Goal: Use online tool/utility: Utilize a website feature to perform a specific function

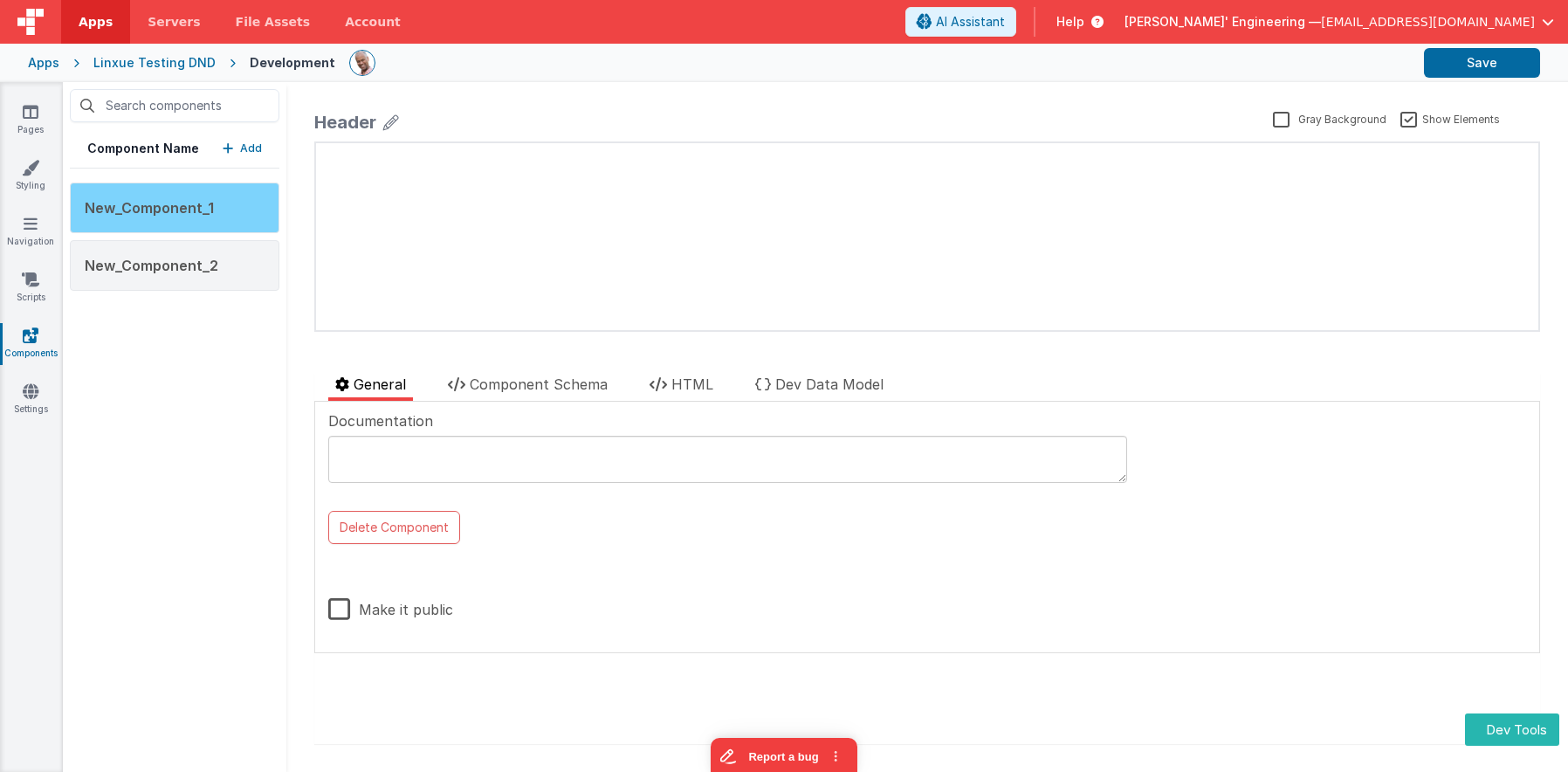
click at [236, 195] on div "New_Component_1" at bounding box center [175, 208] width 210 height 51
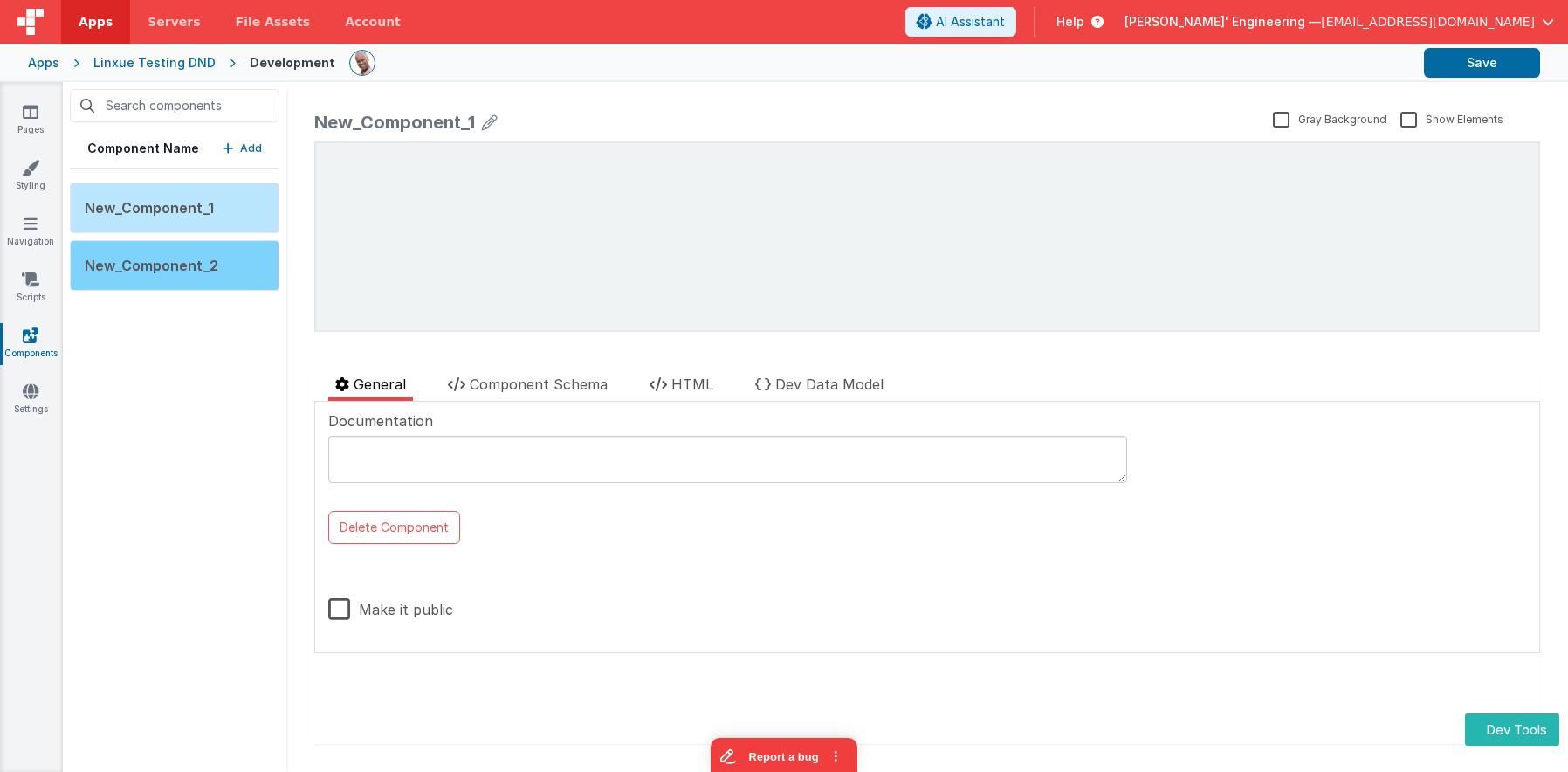
click at [236, 254] on div "New_Component_2" at bounding box center [175, 266] width 210 height 51
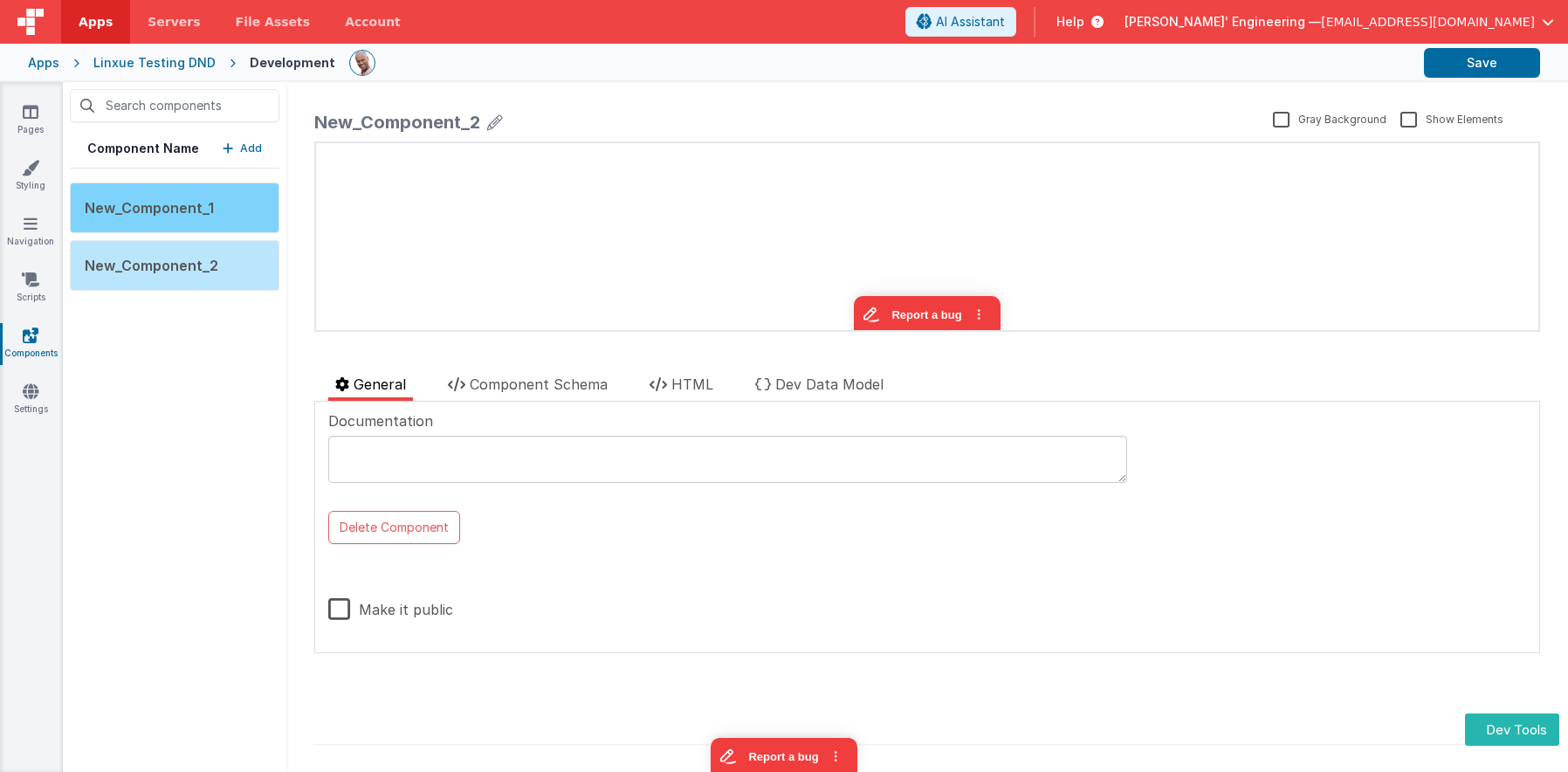
click at [244, 215] on div "New_Component_1" at bounding box center [175, 208] width 210 height 51
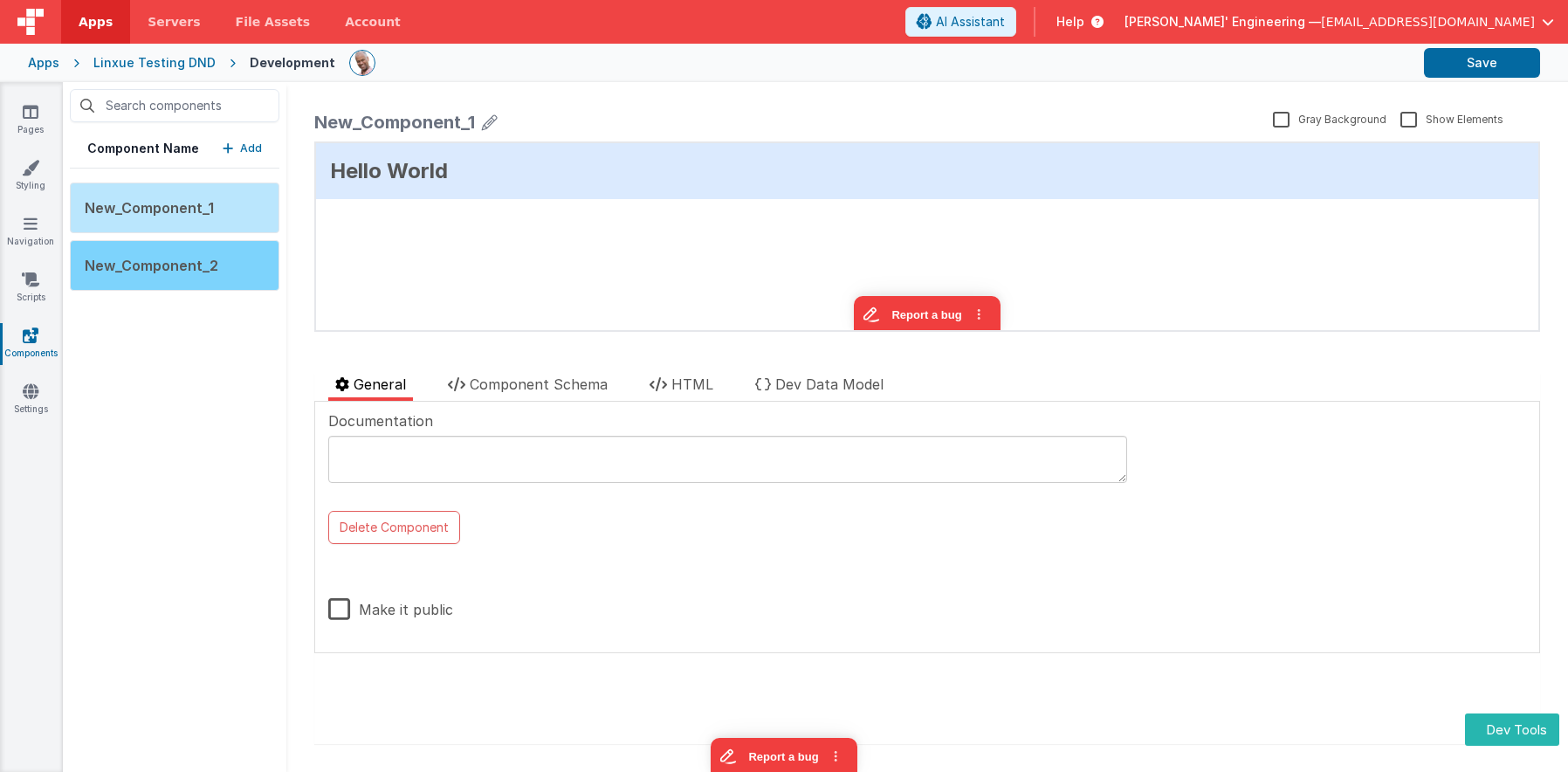
click at [247, 261] on div "New_Component_2" at bounding box center [175, 266] width 210 height 51
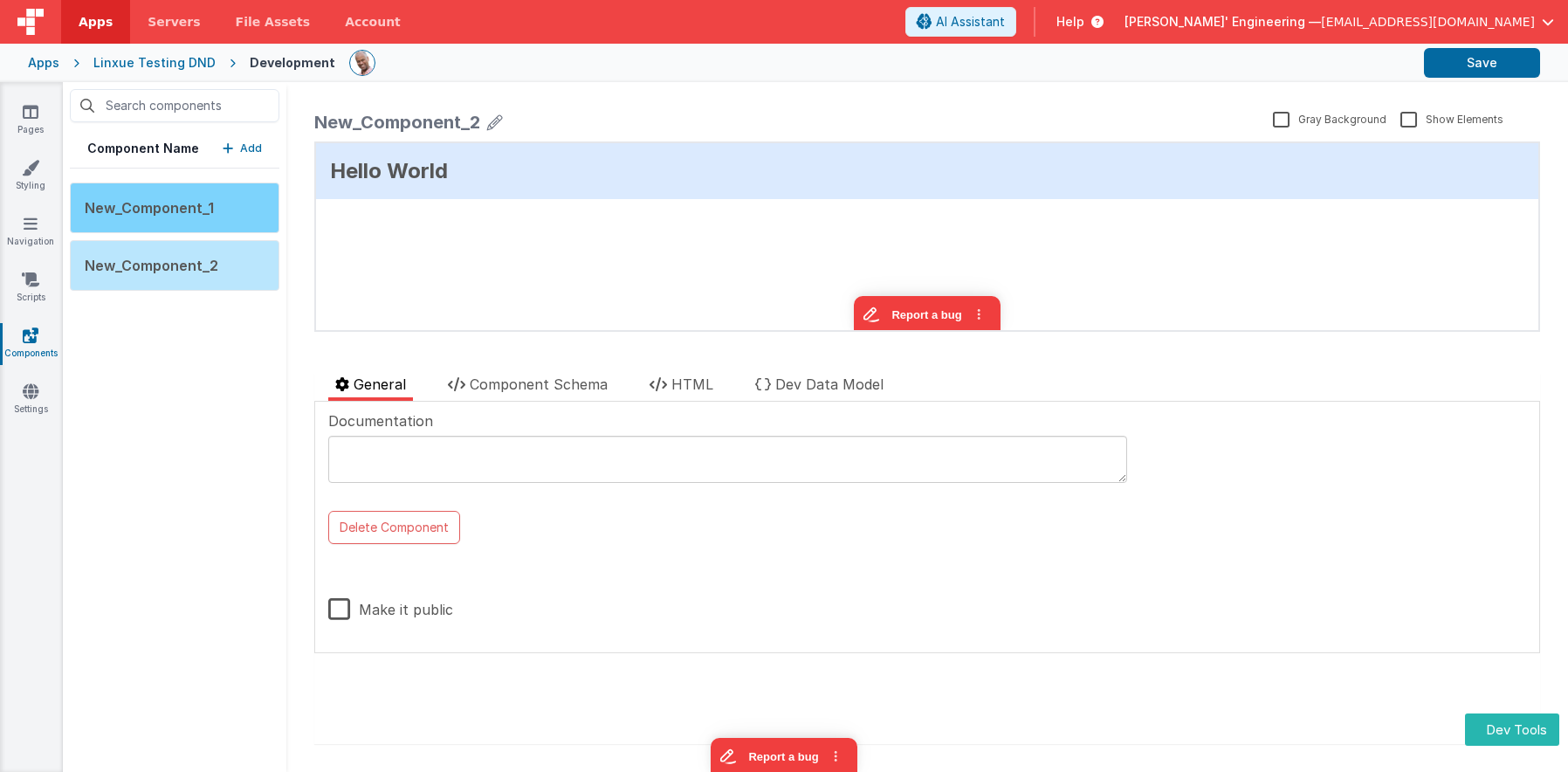
click at [249, 204] on div "New_Component_1" at bounding box center [175, 208] width 210 height 51
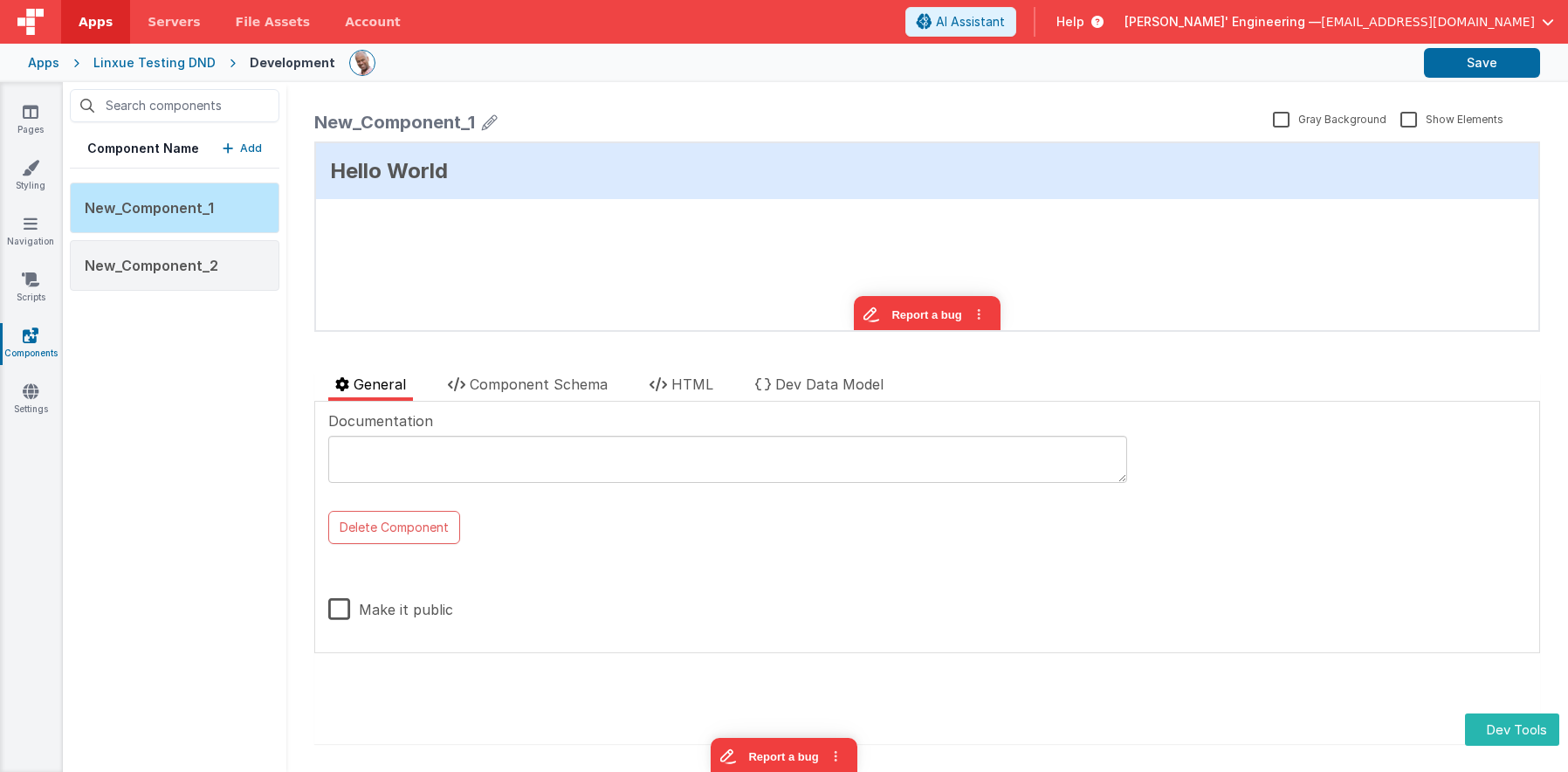
click at [258, 146] on p "Add" at bounding box center [251, 149] width 22 height 17
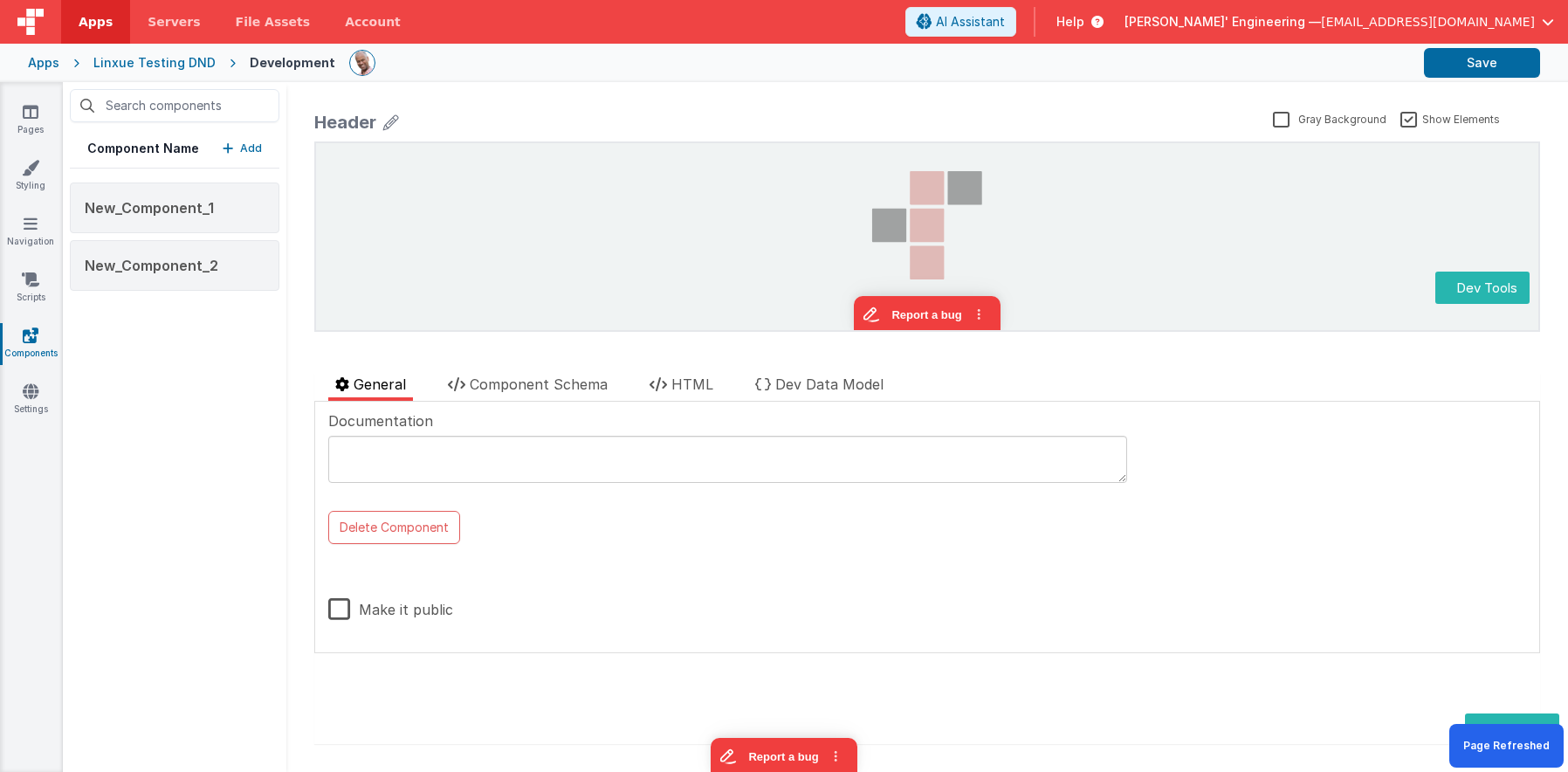
click at [254, 149] on p "Add" at bounding box center [251, 149] width 22 height 17
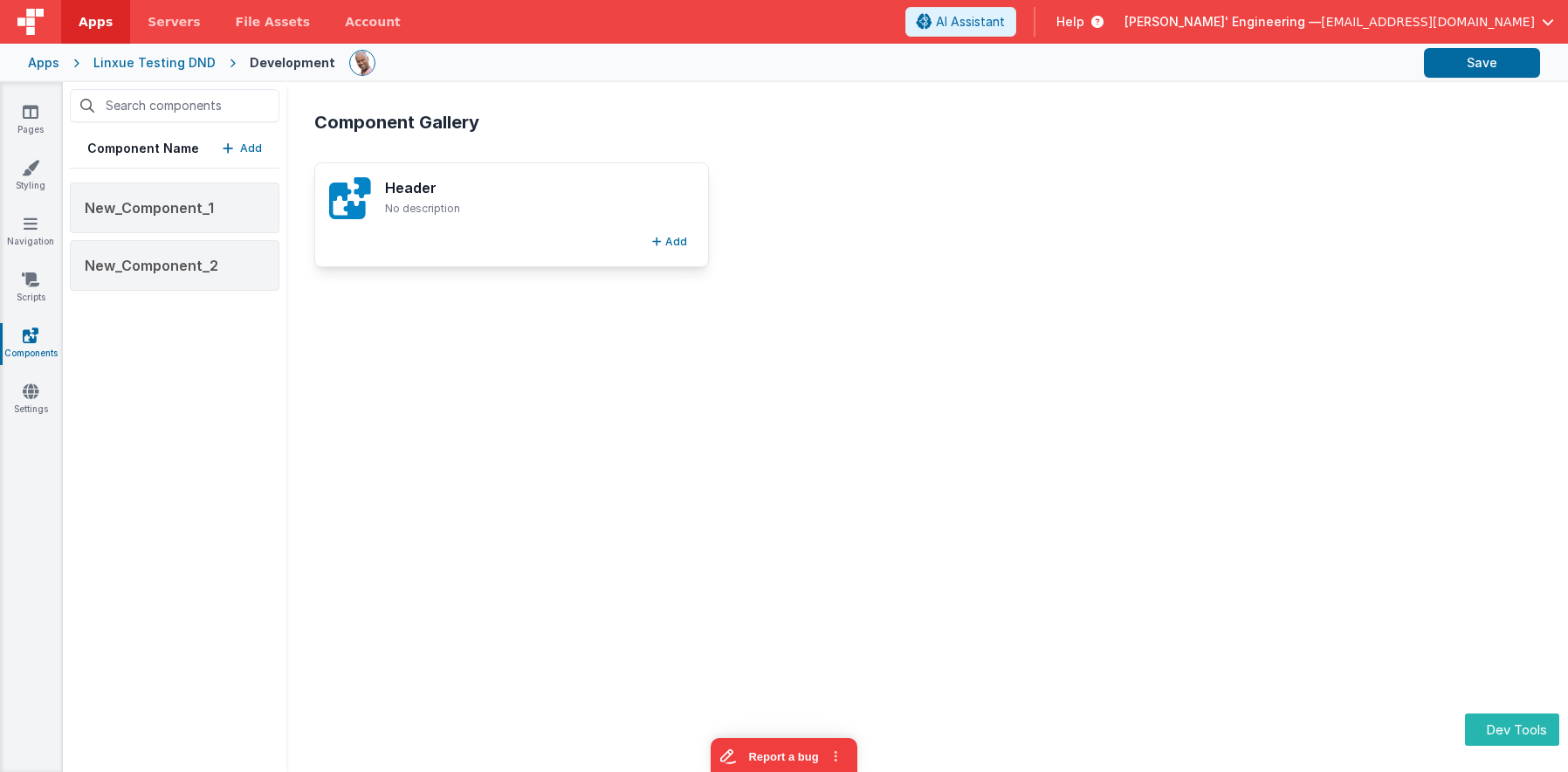
click at [657, 184] on h3 "Header" at bounding box center [535, 187] width 302 height 21
click at [679, 242] on button "Add" at bounding box center [670, 242] width 49 height 21
